Goal: Transaction & Acquisition: Subscribe to service/newsletter

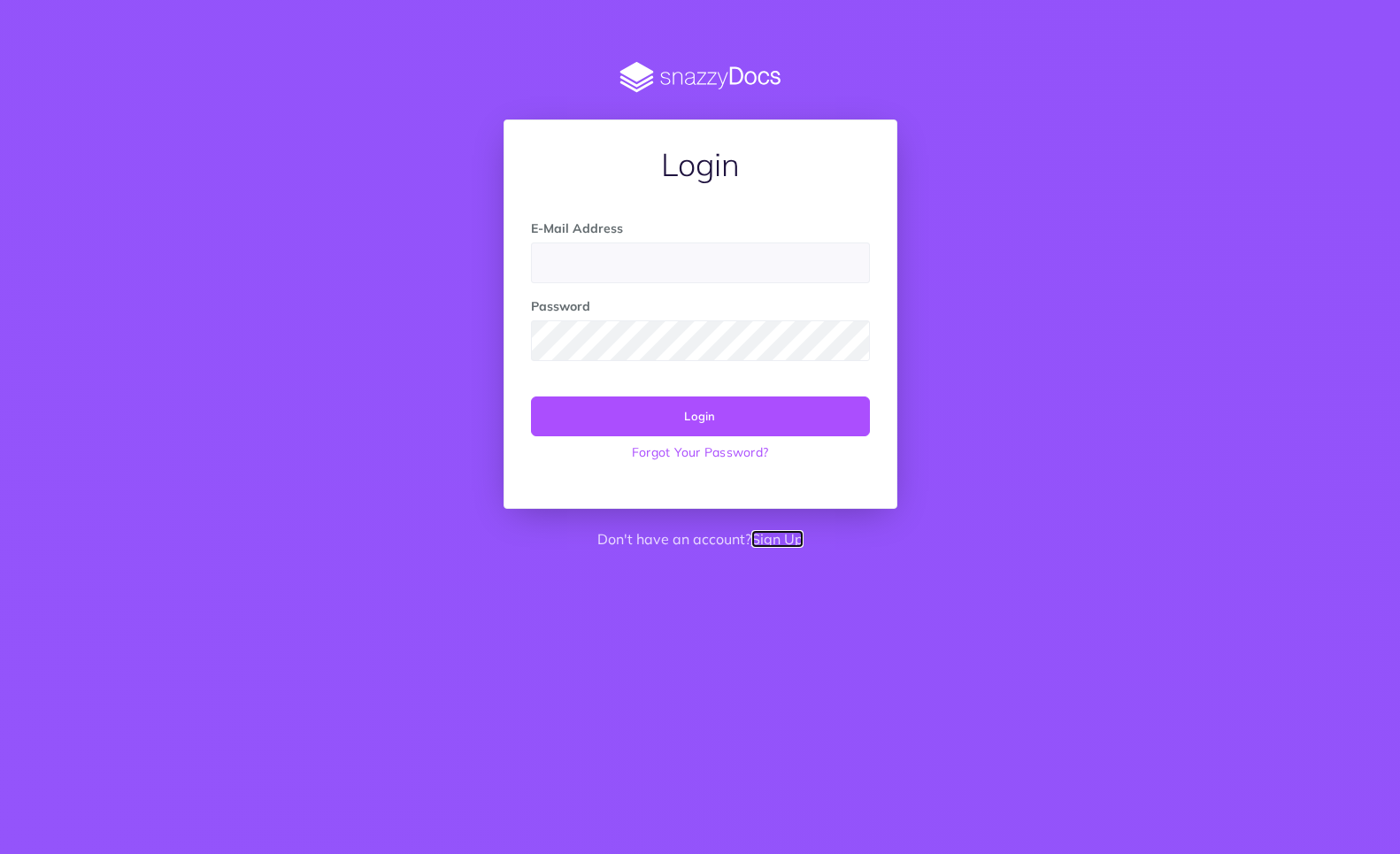
click at [779, 540] on link "Sign Up" at bounding box center [777, 538] width 52 height 18
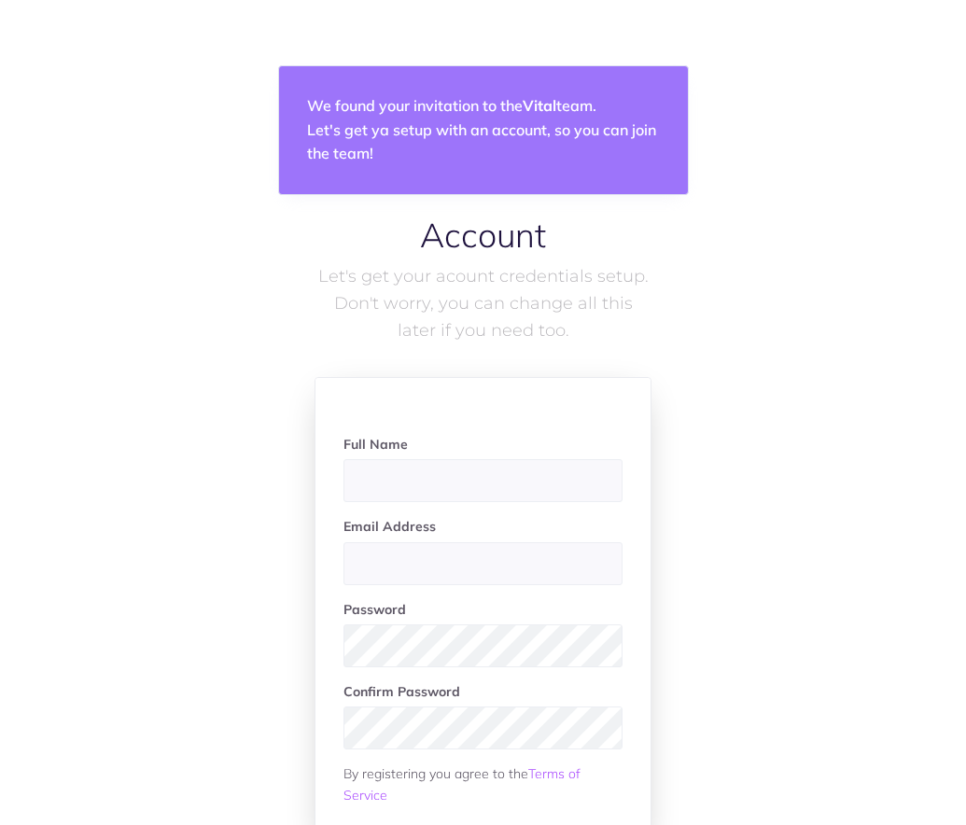
scroll to position [65, 0]
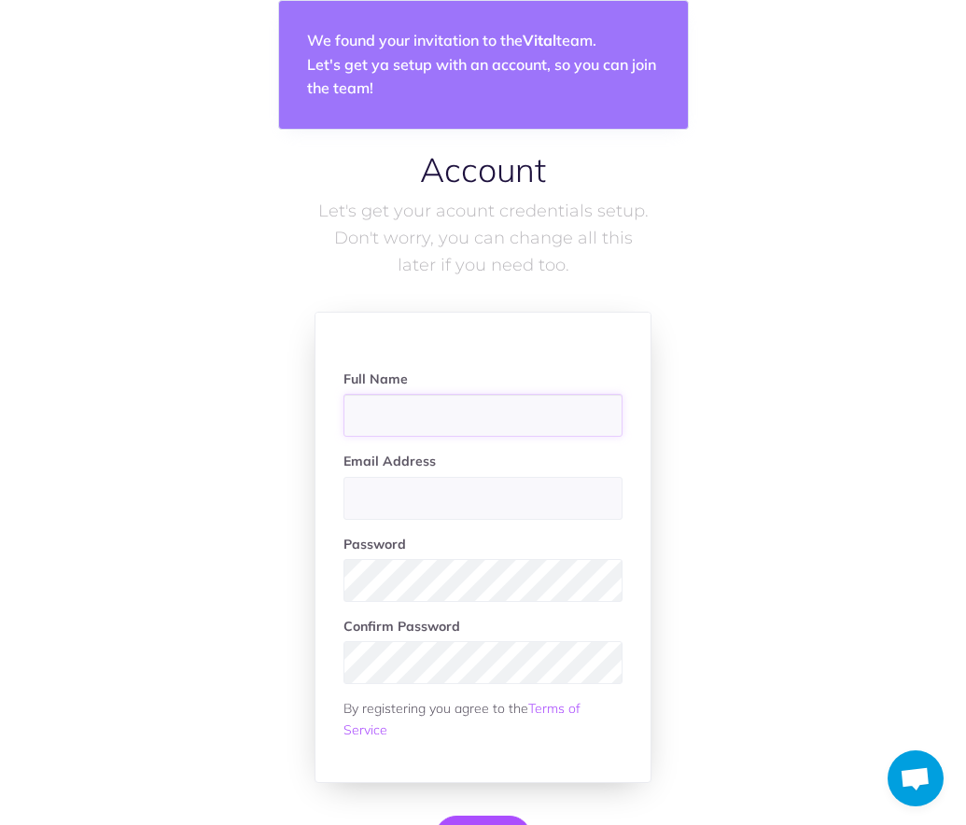
click at [449, 400] on input "text" at bounding box center [484, 415] width 280 height 43
type input "Rafael Fonseca"
type input "raf@vital.io"
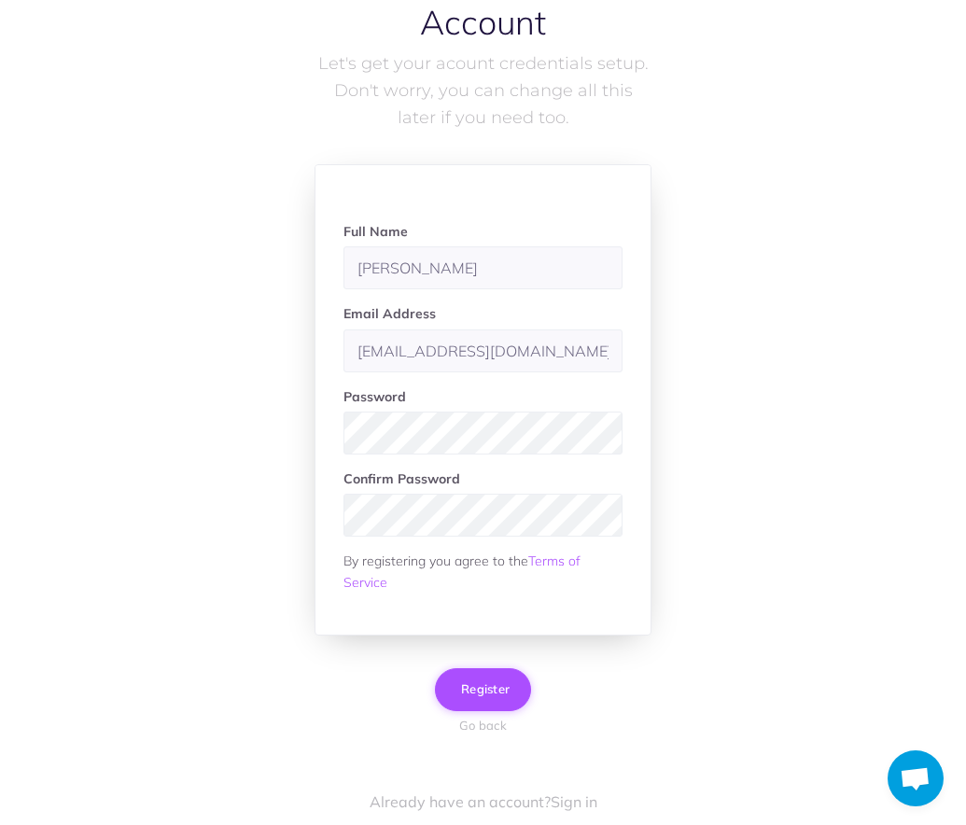
click at [483, 694] on span "Register" at bounding box center [483, 689] width 53 height 15
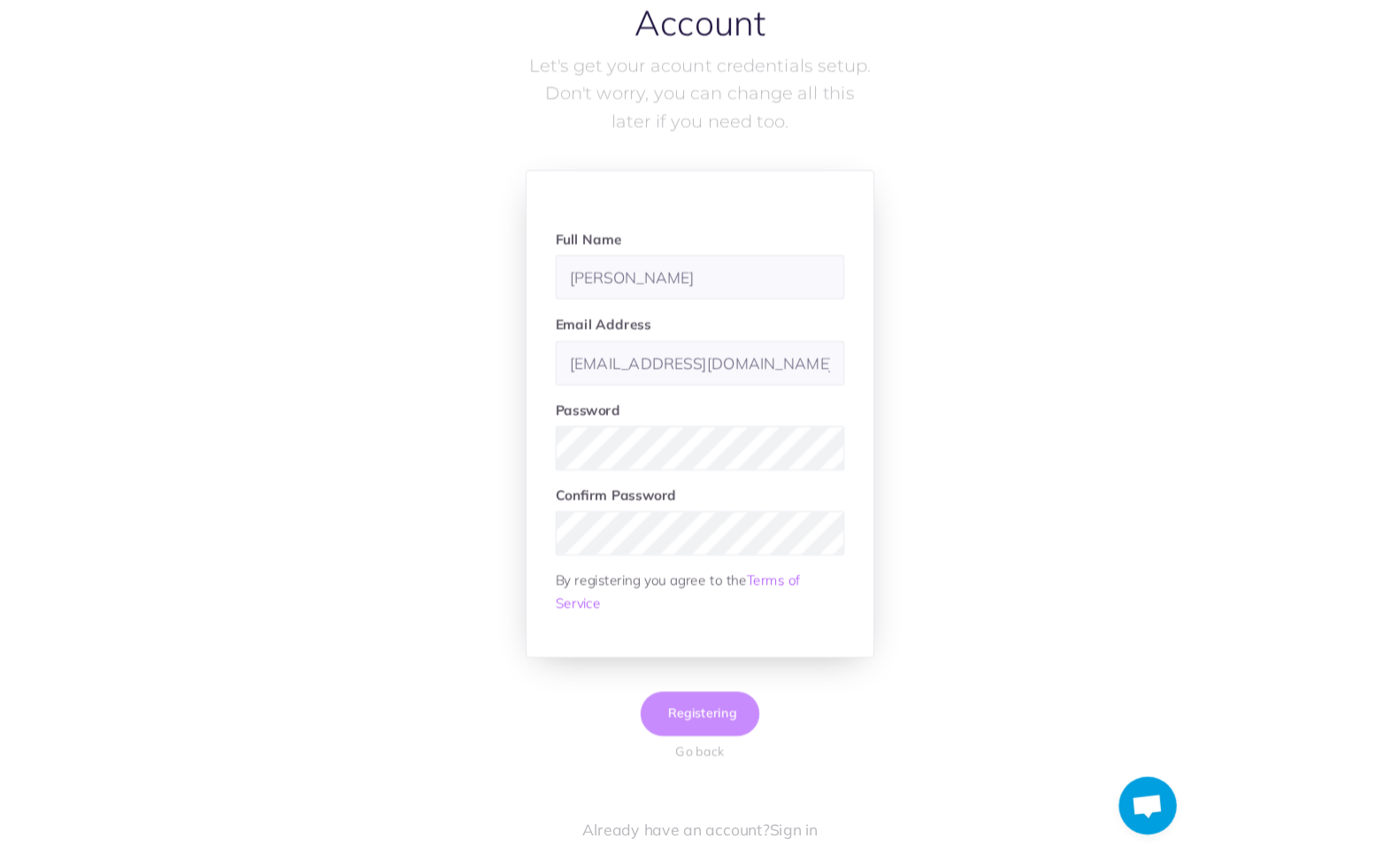
scroll to position [87, 0]
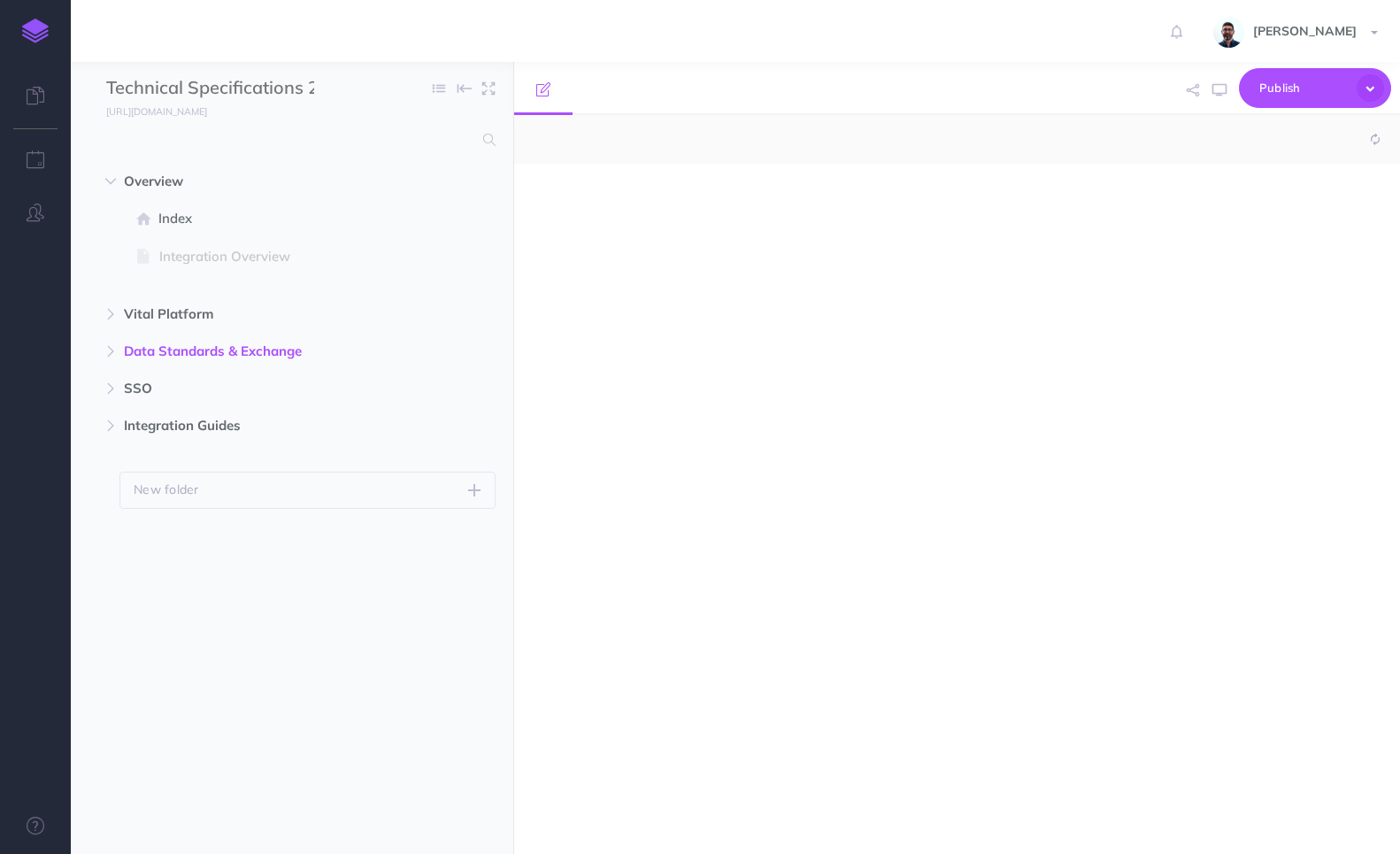
select select "null"
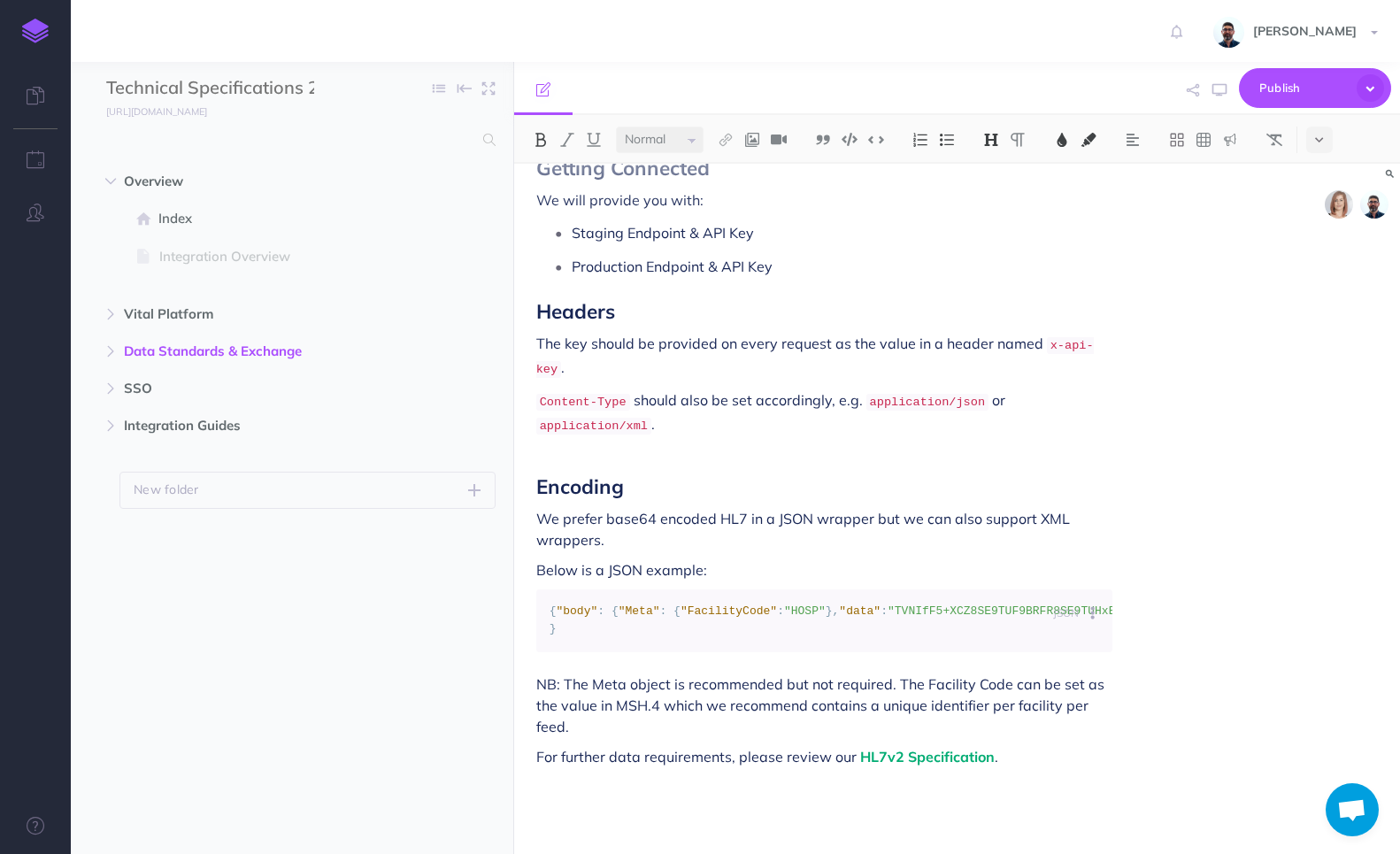
scroll to position [887, 0]
